Goal: Information Seeking & Learning: Learn about a topic

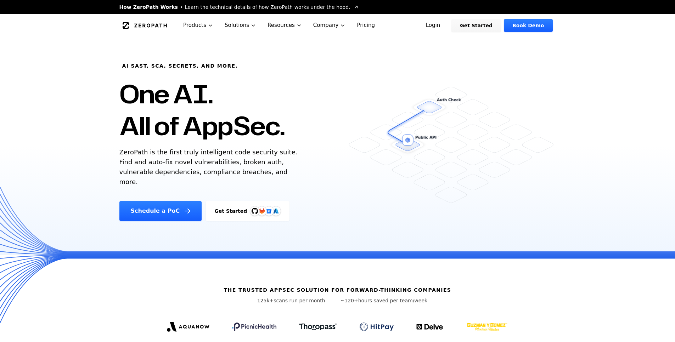
click at [443, 25] on link "Login" at bounding box center [433, 25] width 32 height 13
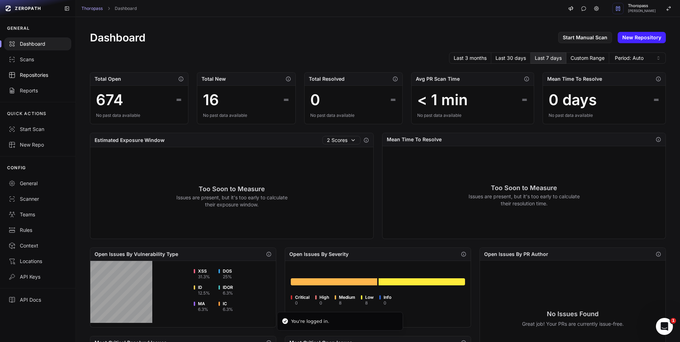
click at [39, 74] on div "Repositories" at bounding box center [38, 75] width 58 height 7
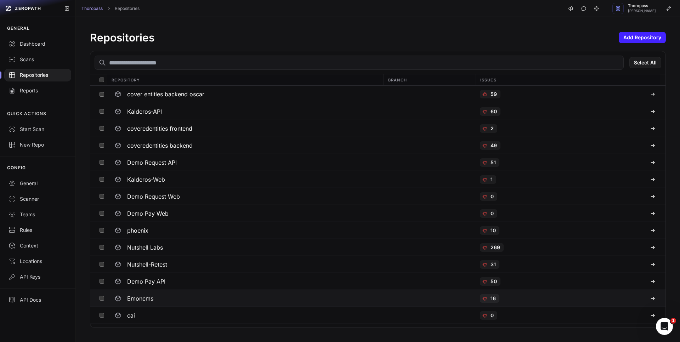
click at [171, 300] on div "Emoncms" at bounding box center [246, 298] width 268 height 13
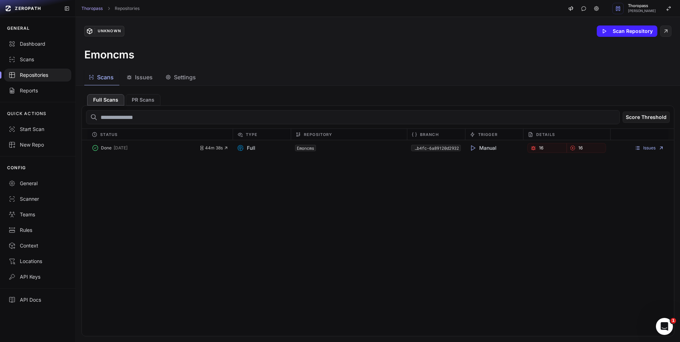
click at [188, 79] on span "Settings" at bounding box center [185, 77] width 22 height 9
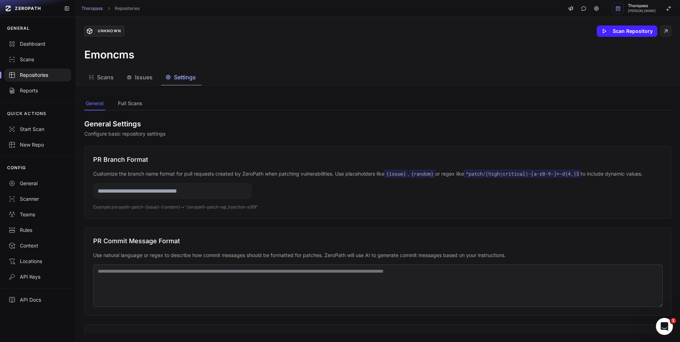
click at [188, 79] on span "Settings" at bounding box center [185, 77] width 22 height 9
click at [118, 104] on button "Full Scans" at bounding box center [130, 103] width 27 height 13
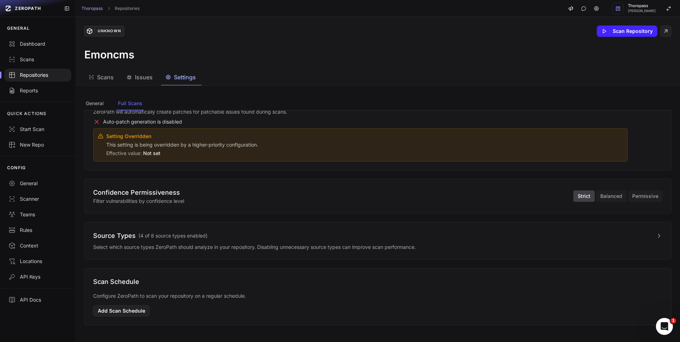
scroll to position [60, 0]
click at [601, 195] on button "Balanced" at bounding box center [611, 195] width 30 height 11
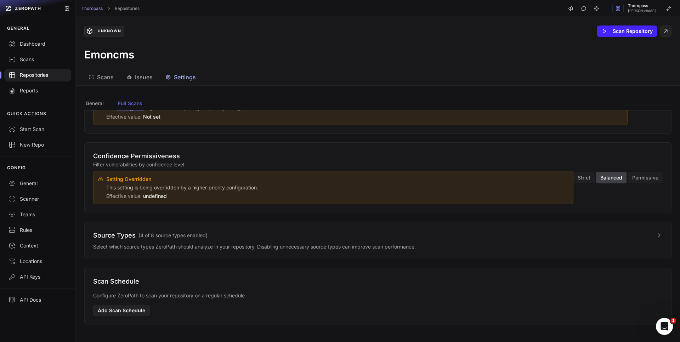
scroll to position [0, 0]
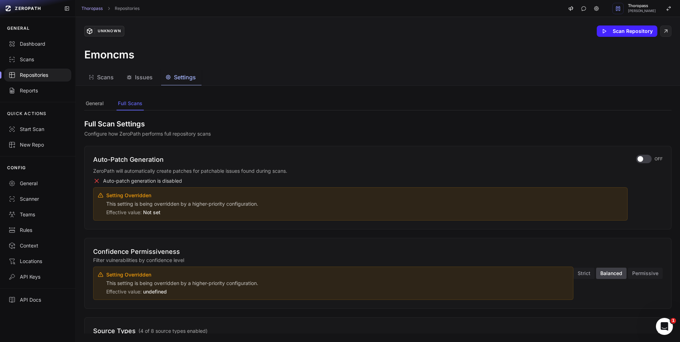
click at [98, 80] on span "Scans" at bounding box center [105, 77] width 17 height 9
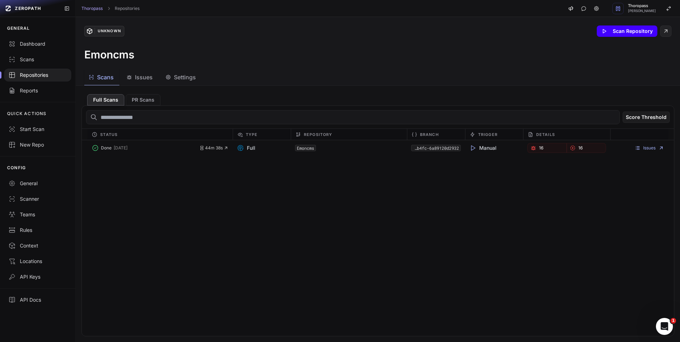
click at [620, 34] on button "Scan Repository" at bounding box center [627, 31] width 61 height 11
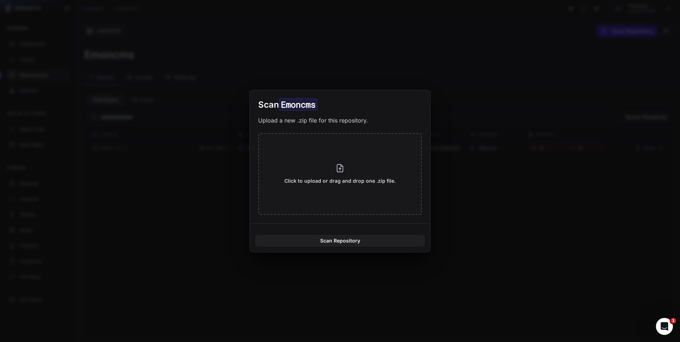
click at [416, 215] on div "Scan Emoncms Upload a new .zip file for this repository. Click to upload or dra…" at bounding box center [340, 157] width 181 height 134
click at [496, 202] on button at bounding box center [340, 171] width 680 height 342
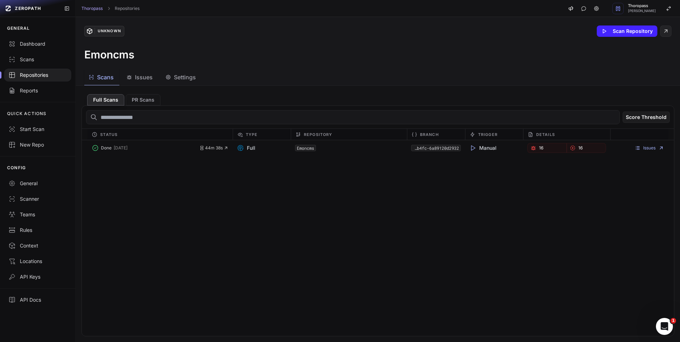
click at [35, 75] on div "Repositories" at bounding box center [38, 75] width 58 height 7
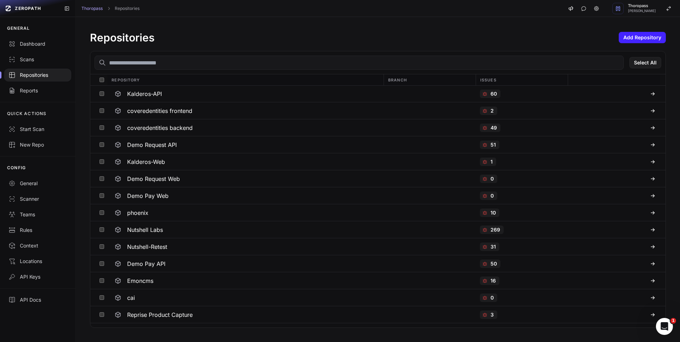
scroll to position [30, 0]
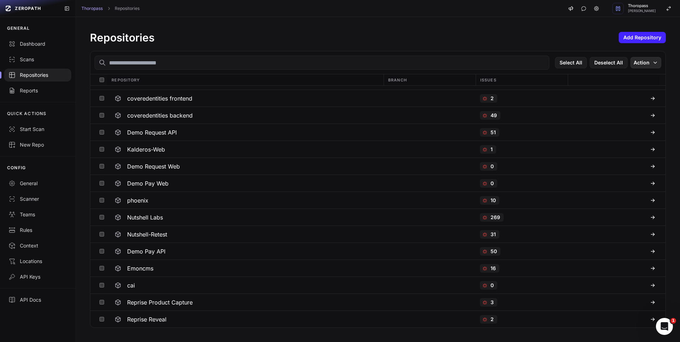
click at [638, 64] on button "Action" at bounding box center [646, 62] width 31 height 11
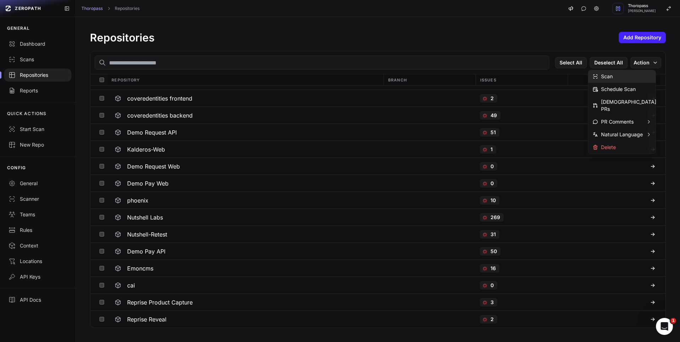
click at [610, 77] on div "Scan" at bounding box center [603, 76] width 20 height 7
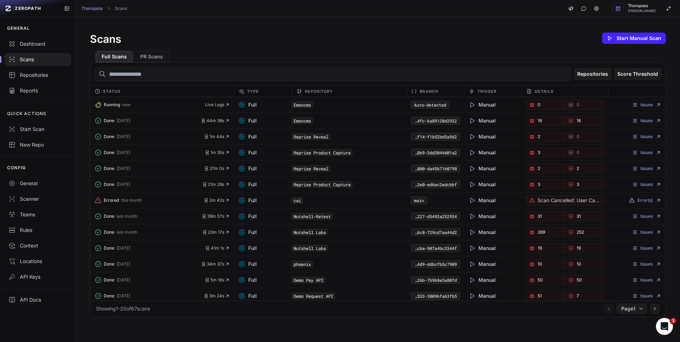
click at [24, 60] on div "Scans" at bounding box center [38, 59] width 58 height 7
click at [35, 77] on div "Repositories" at bounding box center [38, 75] width 58 height 7
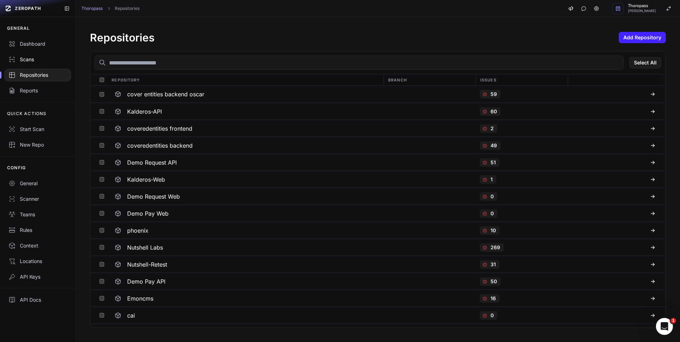
click at [30, 62] on div "Scans" at bounding box center [38, 59] width 58 height 7
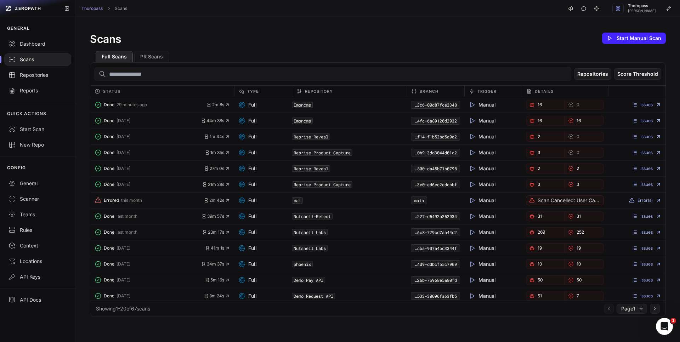
click at [493, 108] on div "Manual" at bounding box center [492, 105] width 57 height 10
click at [542, 102] on link "16" at bounding box center [545, 105] width 39 height 10
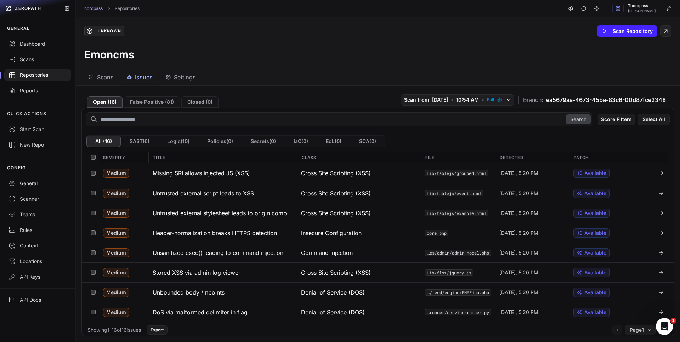
click at [354, 70] on div "Scans Issues Settings" at bounding box center [369, 77] width 587 height 16
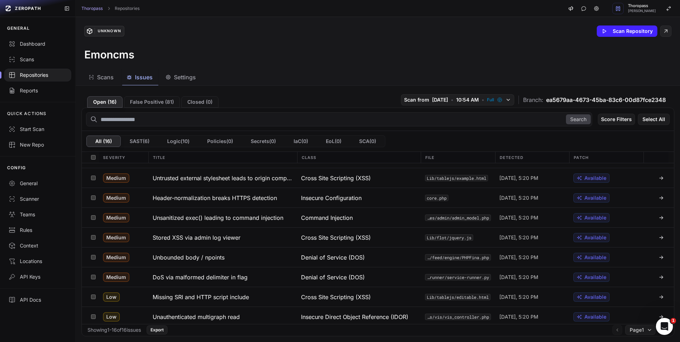
scroll to position [36, 0]
click at [391, 237] on div "Cross Site Scripting (XSS)" at bounding box center [359, 236] width 124 height 19
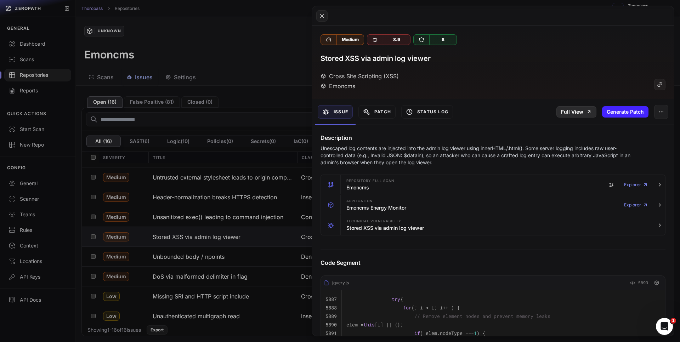
click at [579, 115] on link "Full View" at bounding box center [577, 111] width 40 height 11
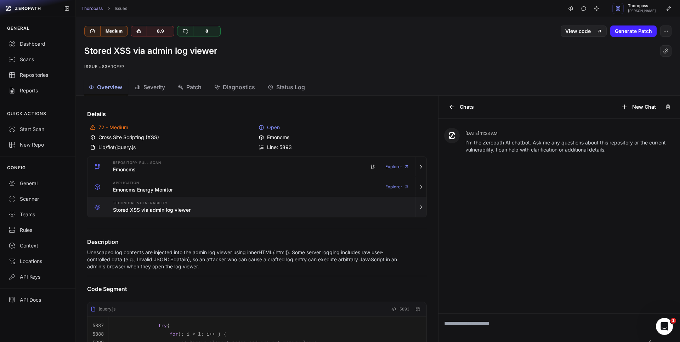
click at [390, 208] on div "Technical Vulnerability Stored XSS via admin log viewer" at bounding box center [261, 207] width 302 height 20
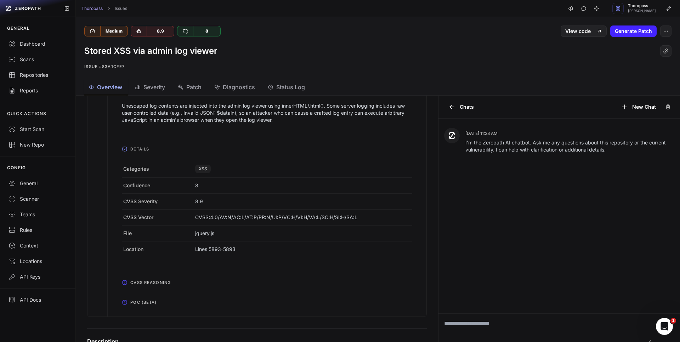
scroll to position [146, 0]
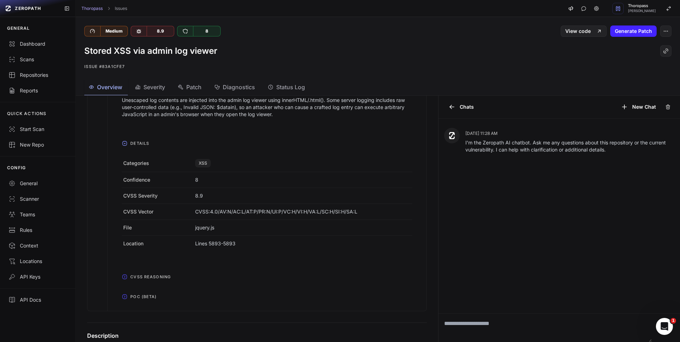
click at [157, 299] on span "POC (Beta)" at bounding box center [144, 296] width 32 height 11
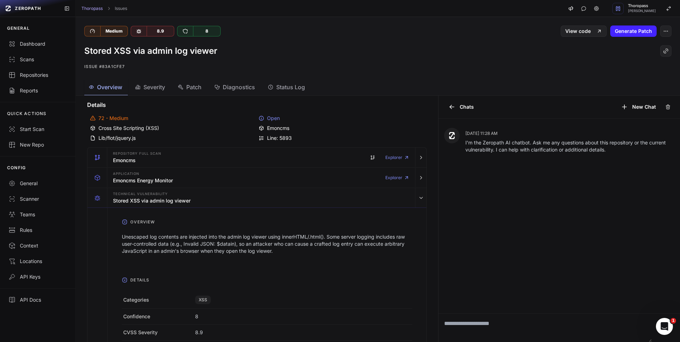
scroll to position [1, 0]
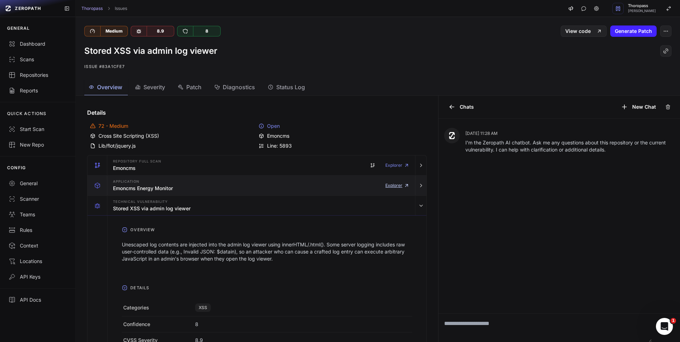
click at [387, 184] on link "Explorer" at bounding box center [397, 186] width 24 height 14
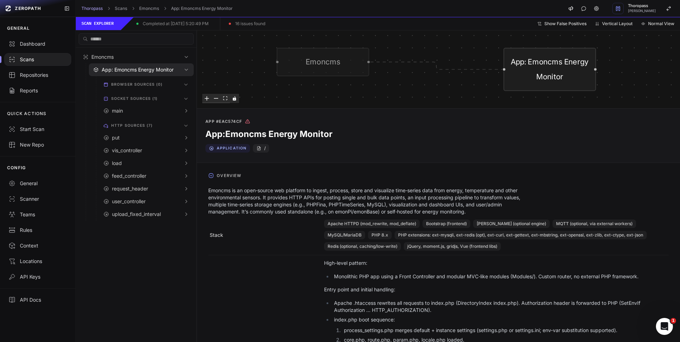
click at [27, 58] on div "Scans" at bounding box center [38, 59] width 58 height 7
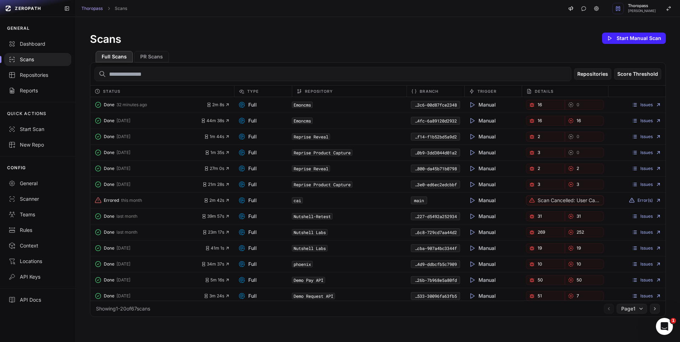
drag, startPoint x: 349, startPoint y: 119, endPoint x: 323, endPoint y: 120, distance: 25.9
click at [323, 120] on div "Emoncms" at bounding box center [349, 121] width 115 height 10
click at [543, 106] on link "16" at bounding box center [545, 105] width 39 height 10
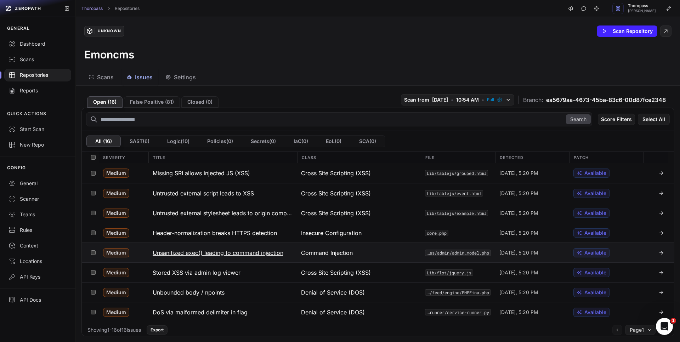
click at [364, 250] on div "Command Injection" at bounding box center [359, 252] width 124 height 19
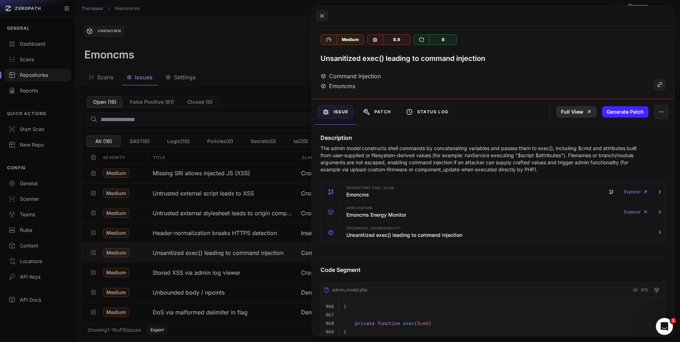
click at [574, 115] on link "Full View" at bounding box center [577, 111] width 40 height 11
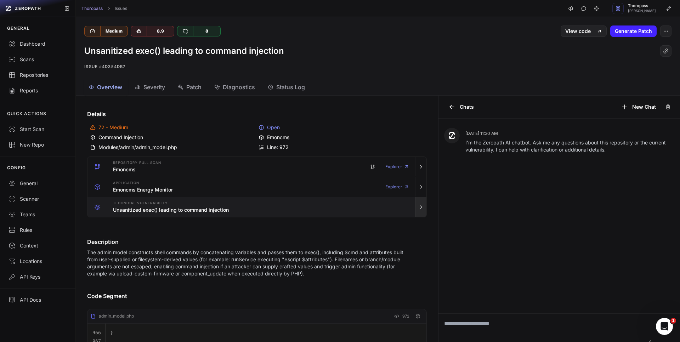
click at [418, 207] on icon "button" at bounding box center [421, 207] width 6 height 6
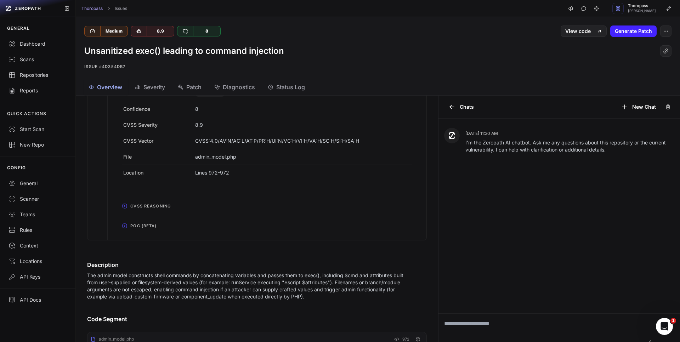
scroll to position [232, 0]
click at [128, 222] on span "POC (Beta)" at bounding box center [144, 225] width 32 height 11
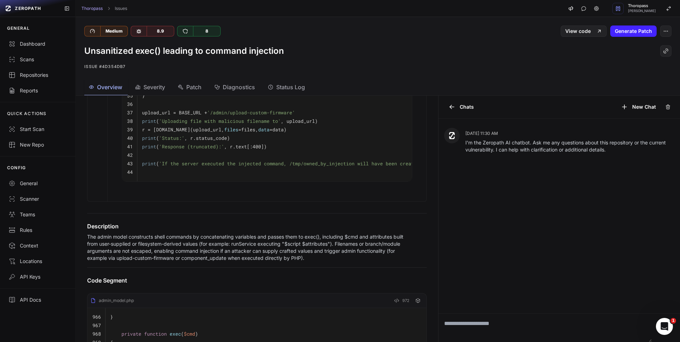
scroll to position [682, 0]
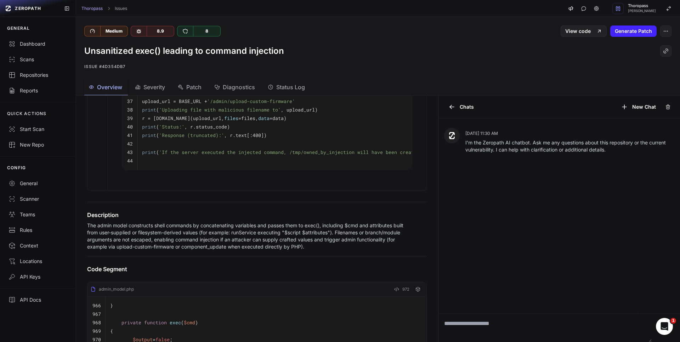
click at [532, 222] on div "[DATE] 11:30 AM I'm the Zeropath AI chatbot. Ask me any questions about this re…" at bounding box center [560, 216] width 242 height 195
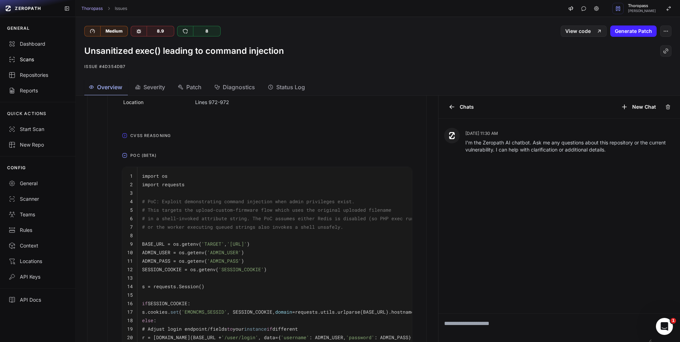
click at [27, 60] on div "Scans" at bounding box center [38, 59] width 58 height 7
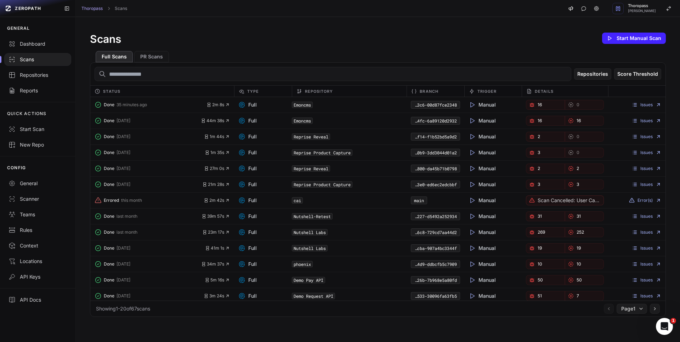
click at [541, 118] on link "16" at bounding box center [545, 121] width 39 height 10
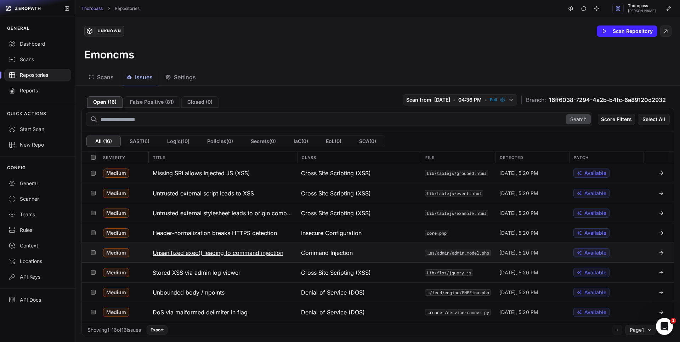
click at [360, 254] on div "Command Injection" at bounding box center [359, 252] width 124 height 19
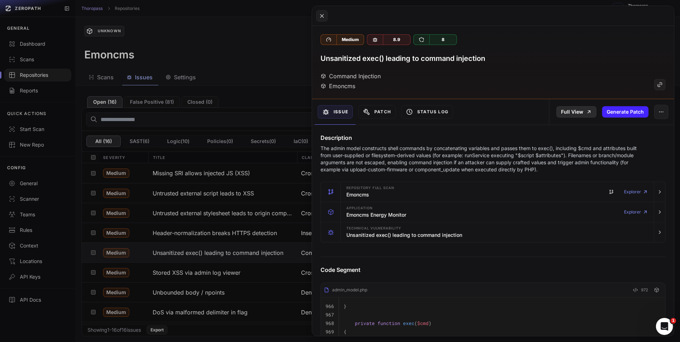
click at [570, 112] on link "Full View" at bounding box center [577, 111] width 40 height 11
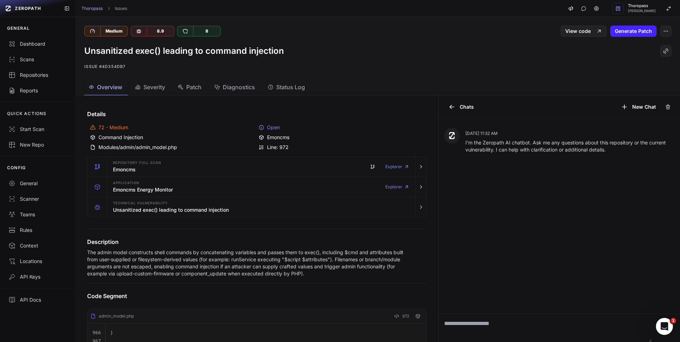
drag, startPoint x: 428, startPoint y: 180, endPoint x: 431, endPoint y: 203, distance: 23.2
click at [431, 203] on div "Details 72 - Medium Open Command Injection Emoncms Modules/admin/admin_model.ph…" at bounding box center [257, 219] width 362 height 247
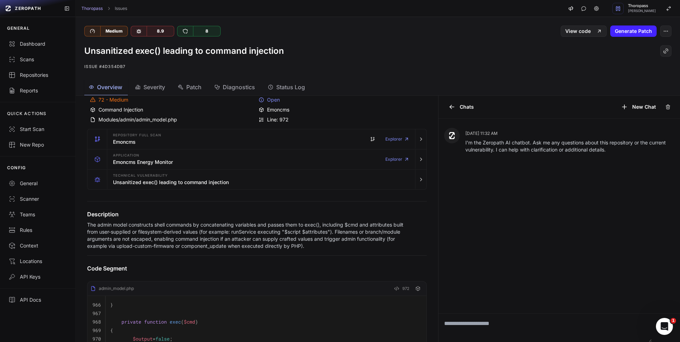
scroll to position [25, 0]
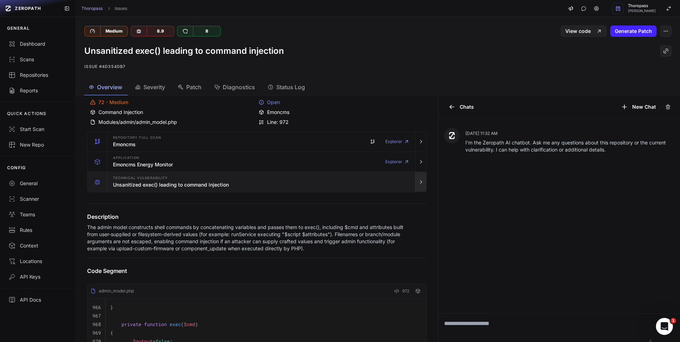
click at [418, 181] on icon "button" at bounding box center [421, 182] width 6 height 6
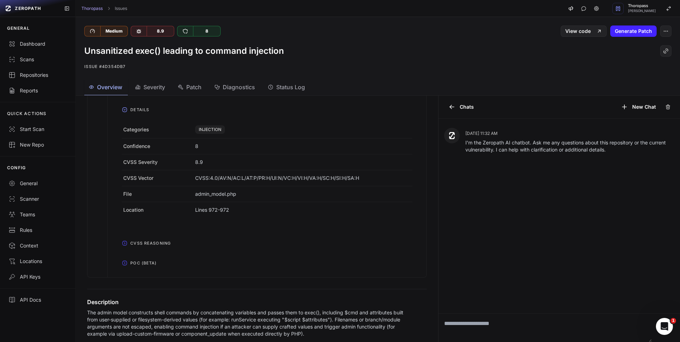
scroll to position [200, 0]
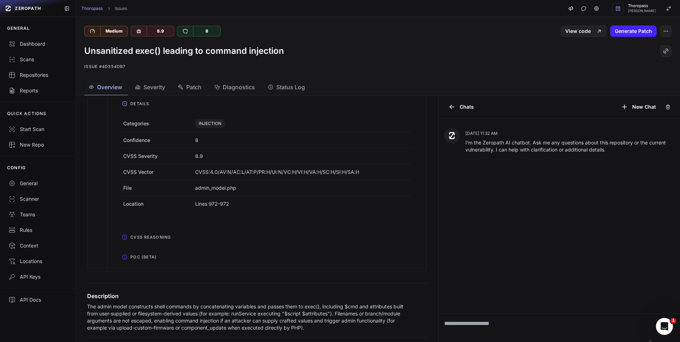
click at [158, 258] on span "POC (Beta)" at bounding box center [144, 257] width 32 height 11
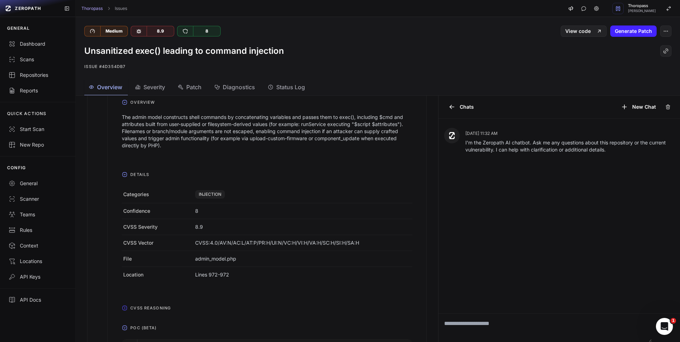
scroll to position [0, 0]
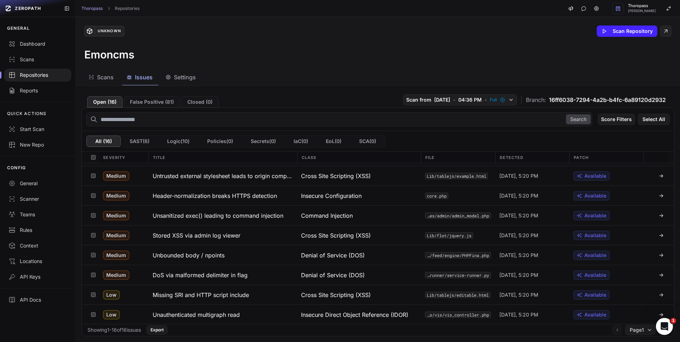
scroll to position [40, 0]
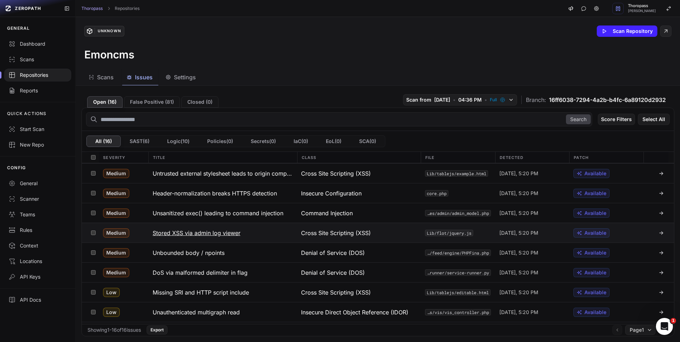
drag, startPoint x: 327, startPoint y: 231, endPoint x: 281, endPoint y: 233, distance: 46.4
click at [281, 233] on div "Medium Stored XSS via admin log viewer Cross Site Scripting (XSS) Lib/flot/jque…" at bounding box center [384, 232] width 570 height 19
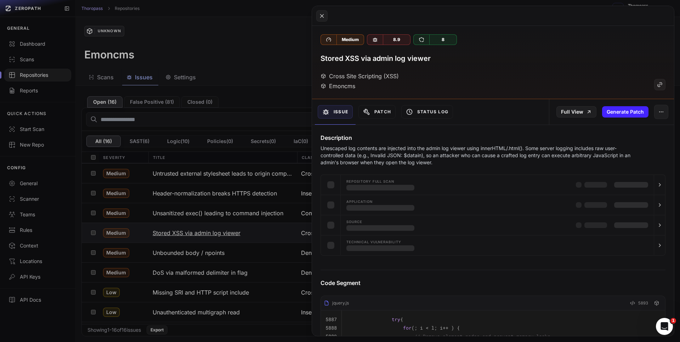
click at [278, 233] on button at bounding box center [340, 171] width 680 height 342
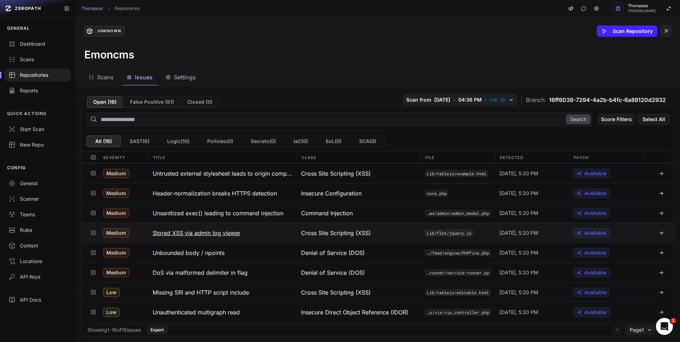
click at [375, 237] on div "Cross Site Scripting (XSS)" at bounding box center [359, 232] width 124 height 19
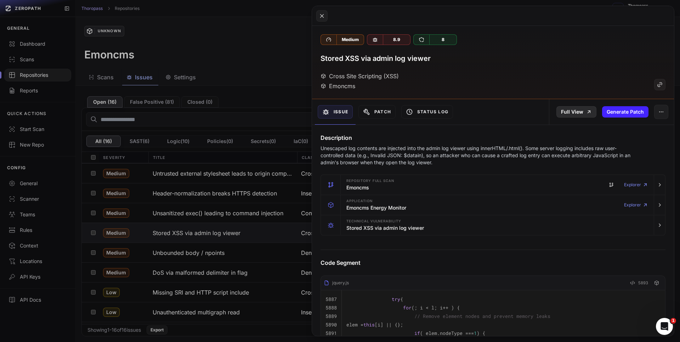
click at [586, 111] on icon at bounding box center [589, 112] width 6 height 6
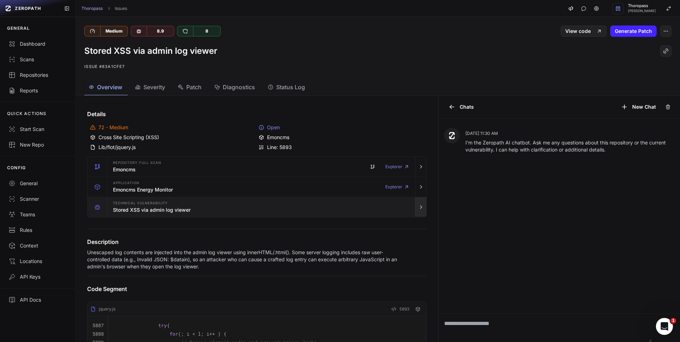
click at [418, 206] on icon "button" at bounding box center [421, 207] width 6 height 6
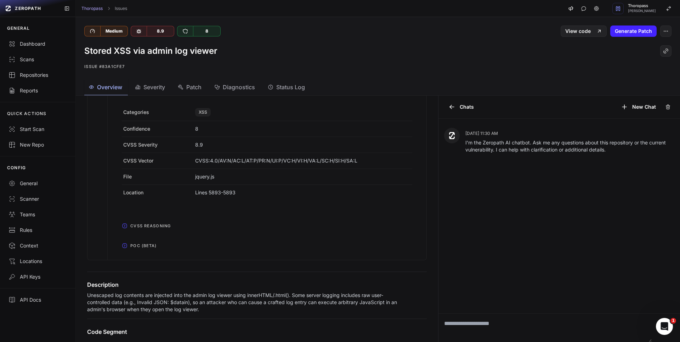
scroll to position [198, 0]
click at [149, 244] on span "POC (Beta)" at bounding box center [144, 244] width 32 height 11
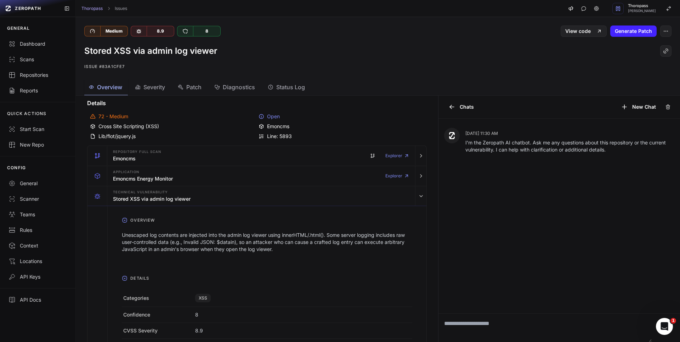
scroll to position [0, 0]
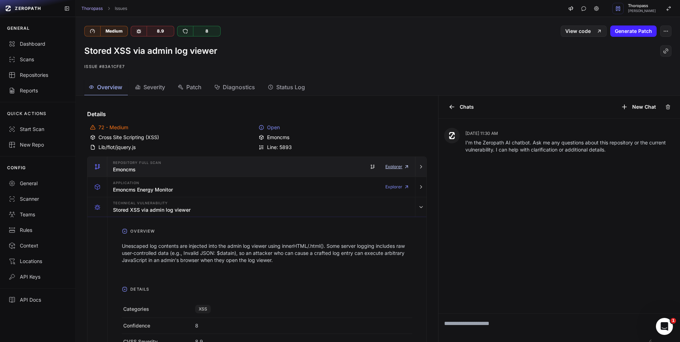
click at [391, 167] on link "Explorer" at bounding box center [397, 167] width 24 height 14
